Goal: Book appointment/travel/reservation

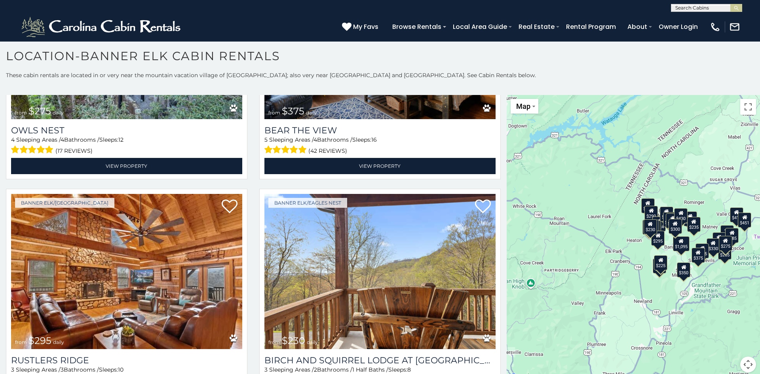
scroll to position [2930, 0]
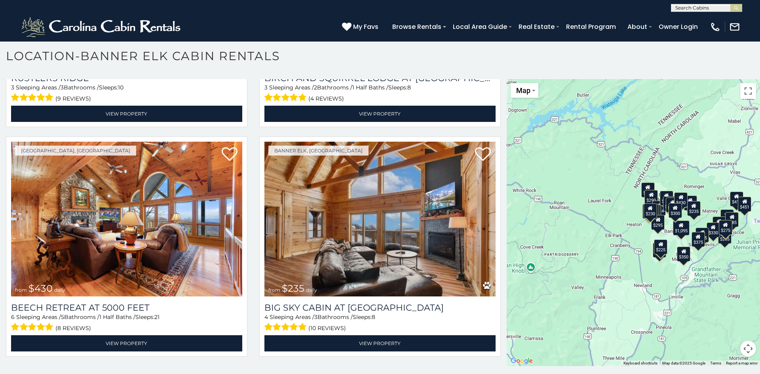
scroll to position [20, 0]
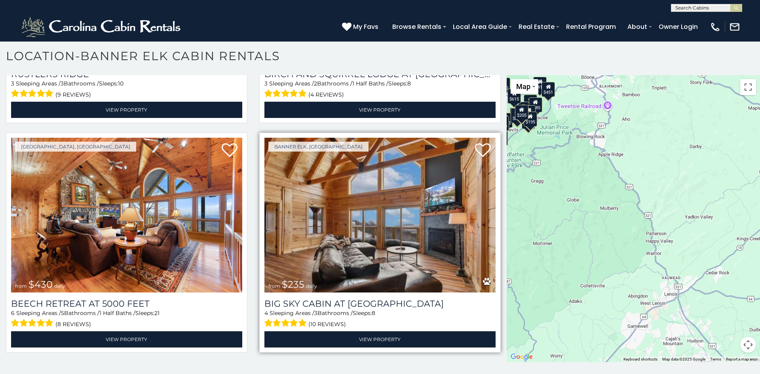
drag, startPoint x: 703, startPoint y: 315, endPoint x: 494, endPoint y: 199, distance: 239.1
click at [494, 75] on main "**********" at bounding box center [380, 75] width 760 height 0
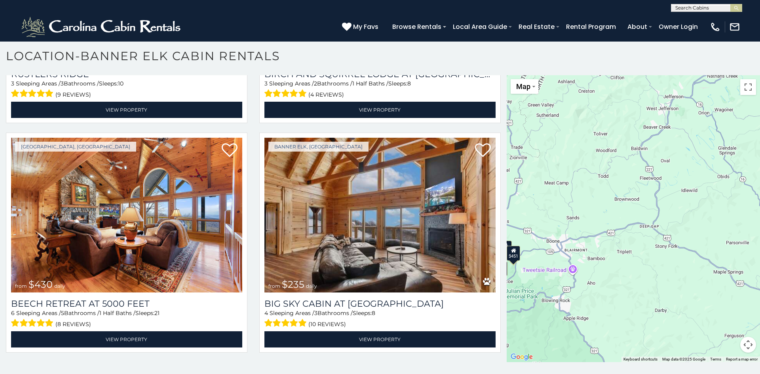
drag, startPoint x: 597, startPoint y: 196, endPoint x: 565, endPoint y: 364, distance: 171.0
click at [565, 364] on div "**********" at bounding box center [380, 212] width 760 height 323
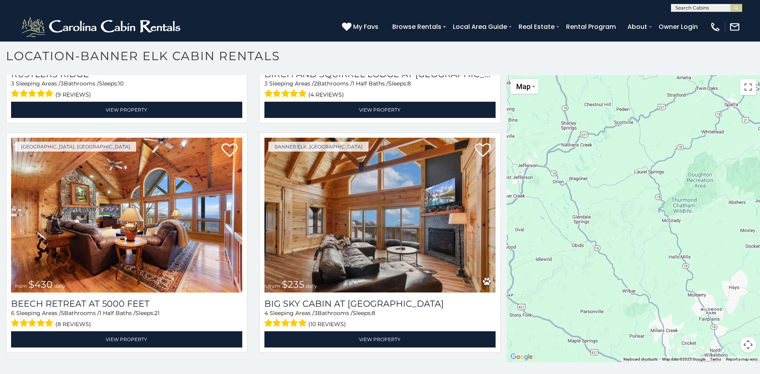
drag, startPoint x: 701, startPoint y: 180, endPoint x: 530, endPoint y: 244, distance: 182.9
click at [530, 244] on div "$300 $225 $451 $1,095 $400 $355 $720 $650 $410 $235 $290 $424 $265 $535 $400 $4…" at bounding box center [633, 218] width 253 height 287
click at [605, 236] on div "$300 $225 $451 $1,095 $400 $355 $720 $650 $410 $235 $290 $424 $265 $535 $400 $4…" at bounding box center [633, 218] width 253 height 287
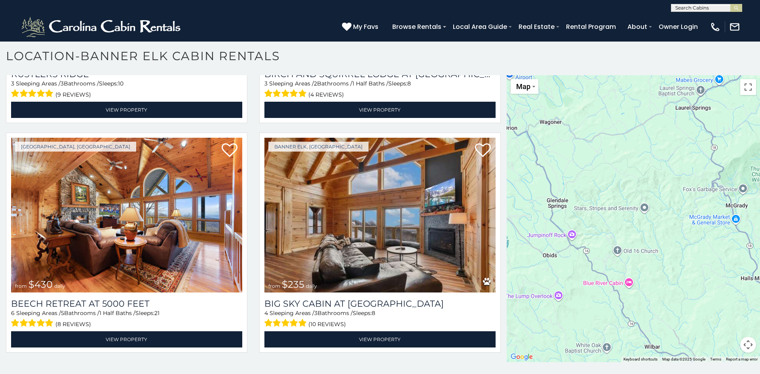
click at [593, 225] on div "$300 $225 $451 $1,095 $400 $355 $720 $650 $410 $235 $290 $424 $265 $535 $400 $4…" at bounding box center [633, 218] width 253 height 287
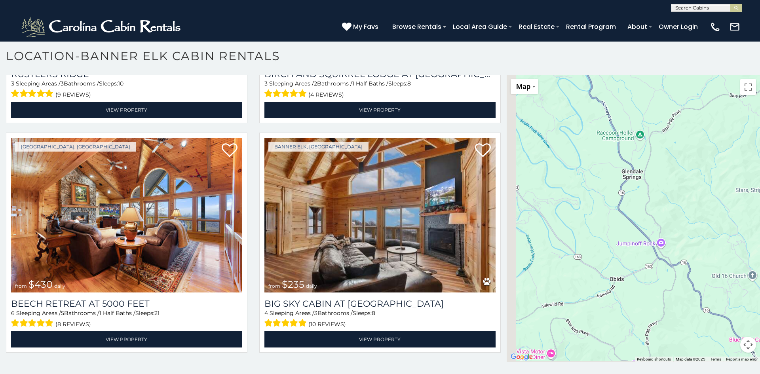
drag, startPoint x: 568, startPoint y: 220, endPoint x: 686, endPoint y: 214, distance: 118.1
click at [686, 214] on div "$300 $225 $451 $1,095 $400 $355 $720 $650 $410 $235 $290 $424 $265 $535 $400 $4…" at bounding box center [633, 218] width 253 height 287
click at [669, 209] on div "$300 $225 $451 $1,095 $400 $355 $720 $650 $410 $235 $290 $424 $265 $535 $400 $4…" at bounding box center [633, 218] width 253 height 287
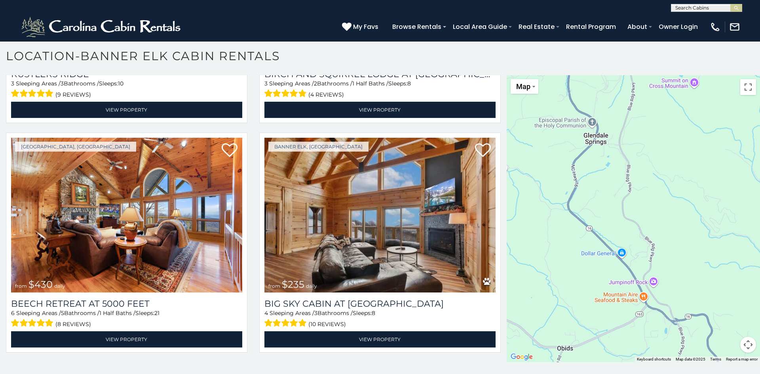
click at [612, 197] on div "$300 $225 $451 $1,095 $400 $355 $720 $650 $410 $235 $290 $424 $265 $535 $400 $4…" at bounding box center [633, 218] width 253 height 287
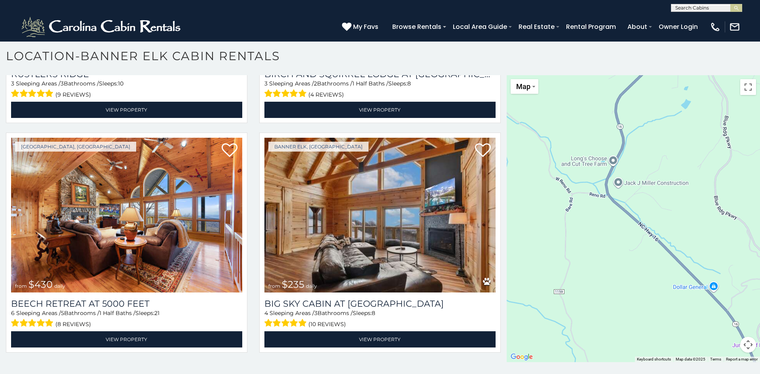
drag, startPoint x: 579, startPoint y: 238, endPoint x: 663, endPoint y: 210, distance: 88.5
click at [663, 210] on div "$300 $225 $451 $1,095 $400 $355 $720 $650 $410 $235 $290 $424 $265 $535 $400 $4…" at bounding box center [633, 218] width 253 height 287
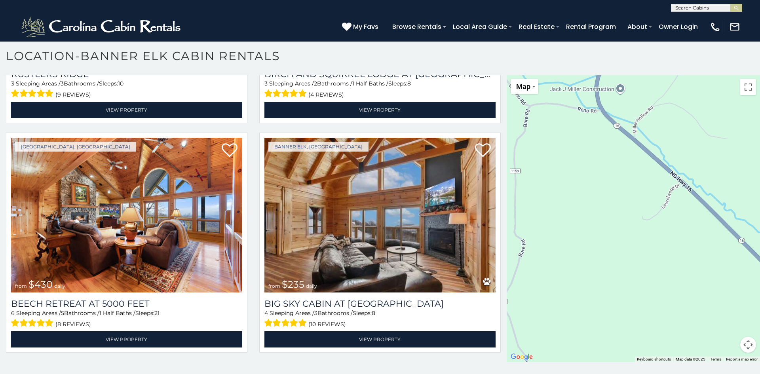
drag, startPoint x: 606, startPoint y: 224, endPoint x: 653, endPoint y: 151, distance: 86.8
click at [653, 151] on div "$300 $225 $451 $1,095 $400 $355 $720 $650 $410 $235 $290 $424 $265 $535 $400 $4…" at bounding box center [633, 218] width 253 height 287
click at [675, 150] on div "$300 $225 $451 $1,095 $400 $355 $720 $650 $410 $235 $290 $424 $265 $535 $400 $4…" at bounding box center [633, 218] width 253 height 287
